Goal: Task Accomplishment & Management: Complete application form

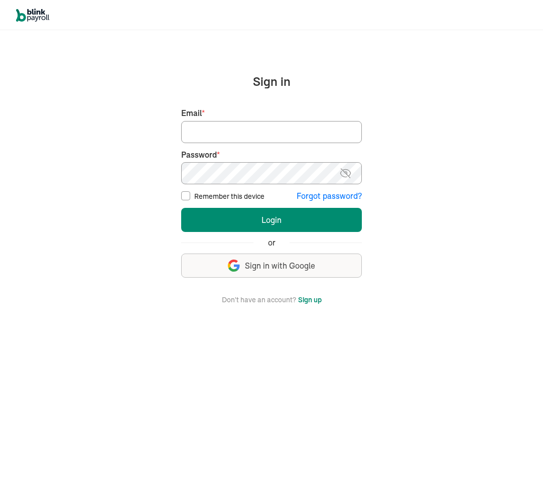
click at [303, 132] on input "Email *" at bounding box center [271, 132] width 181 height 22
type input "atul+testprod@blinkpayroll.com"
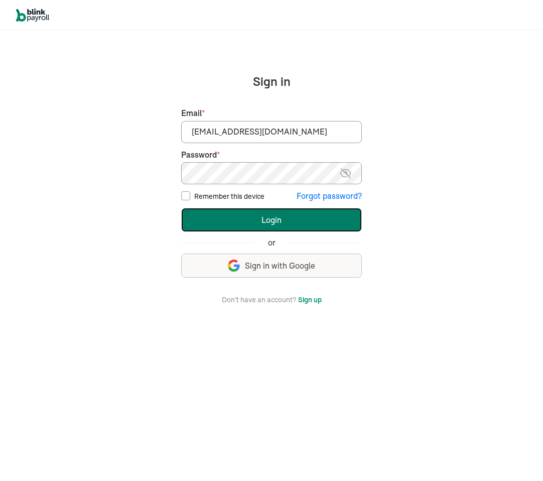
click at [336, 221] on button "Login" at bounding box center [271, 220] width 181 height 24
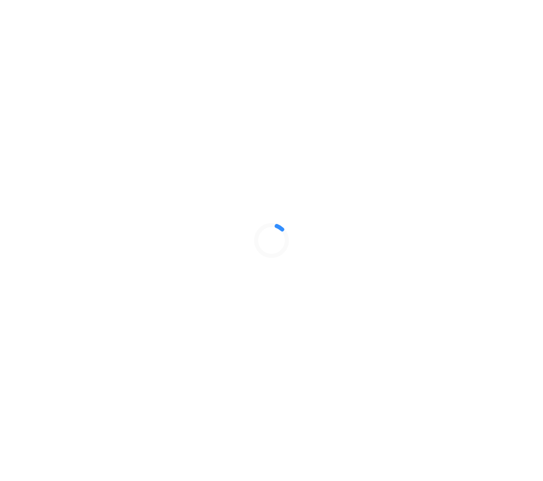
select select "Sole proprietorship"
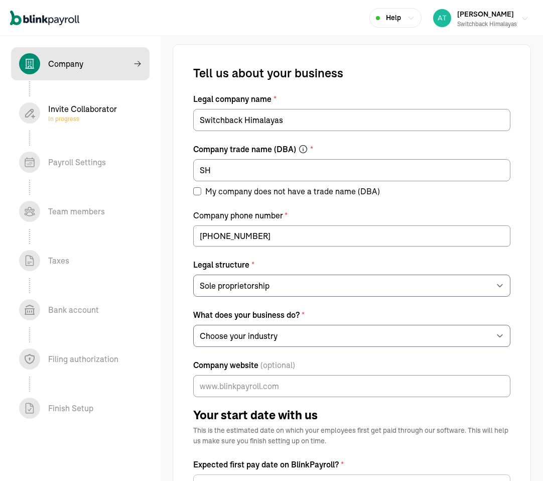
select select "Health Care"
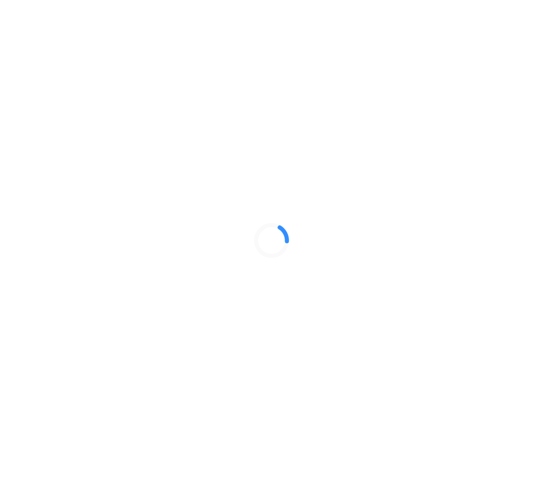
select select "Sole proprietorship"
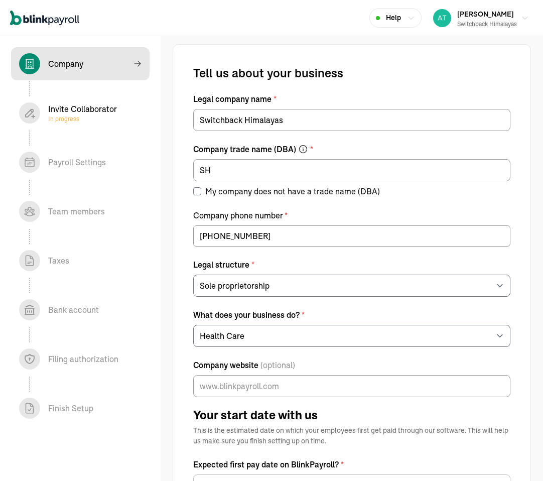
select select "Sole proprietorship"
select select "Health Care"
click at [386, 77] on div "Tell us about your business" at bounding box center [351, 73] width 317 height 16
select select "Sole proprietorship"
select select "Health Care"
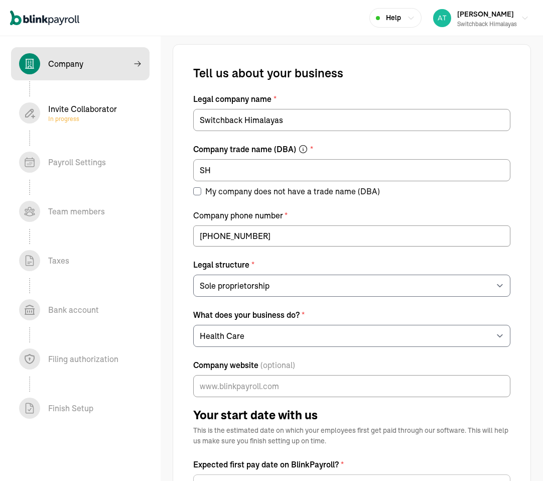
click at [386, 77] on div "Tell us about your business" at bounding box center [351, 73] width 317 height 16
